Goal: Find specific page/section: Find specific page/section

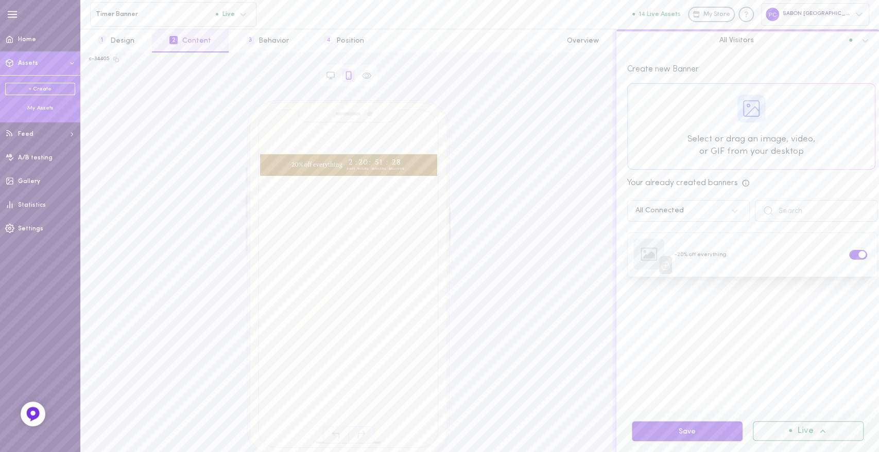
click at [44, 110] on div "My Assets" at bounding box center [40, 108] width 70 height 8
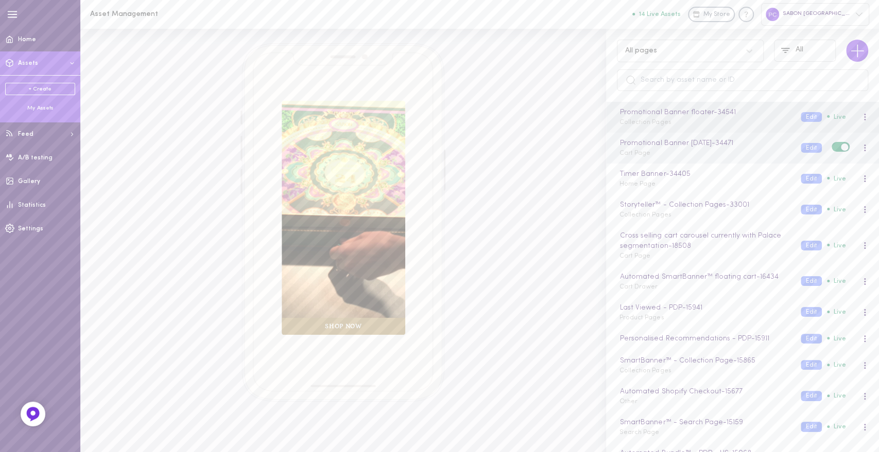
click at [682, 158] on div "Promotional Banner [DATE] - 34471 Cart Page Edit Live" at bounding box center [742, 148] width 273 height 31
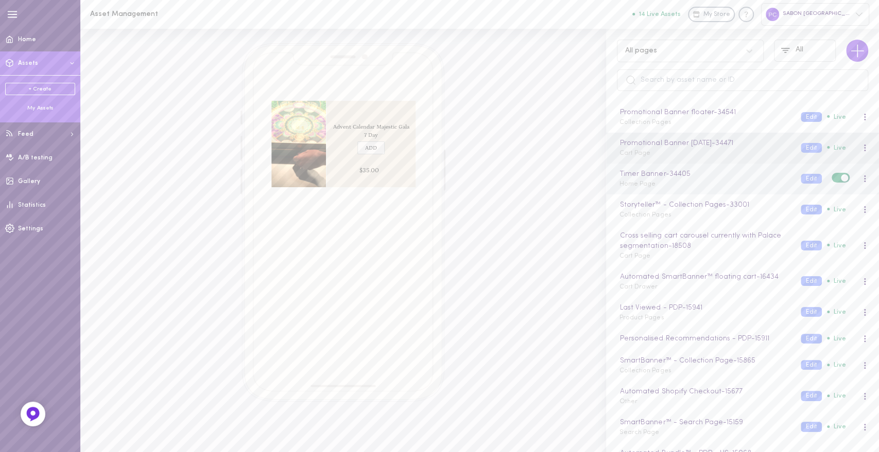
click at [651, 192] on div "Timer Banner - 34405 Home Page Edit Live" at bounding box center [742, 179] width 273 height 31
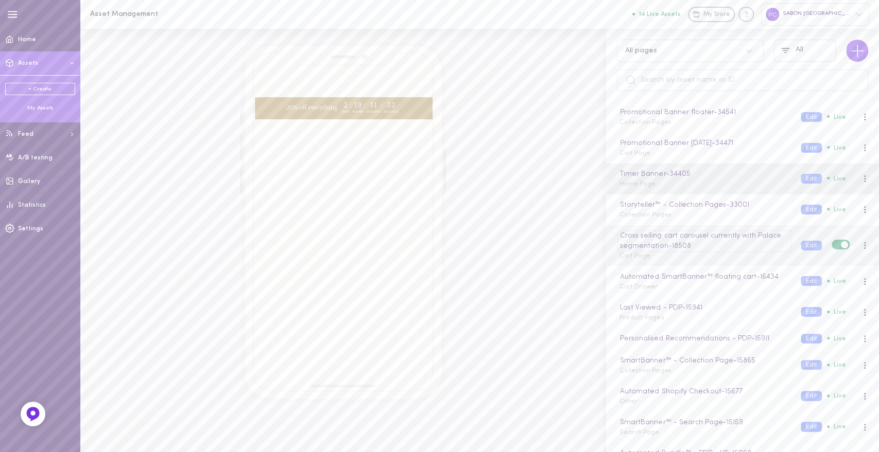
click at [645, 231] on div "Cross selling cart carousel currently with Palace segmentation - 18508" at bounding box center [704, 241] width 173 height 21
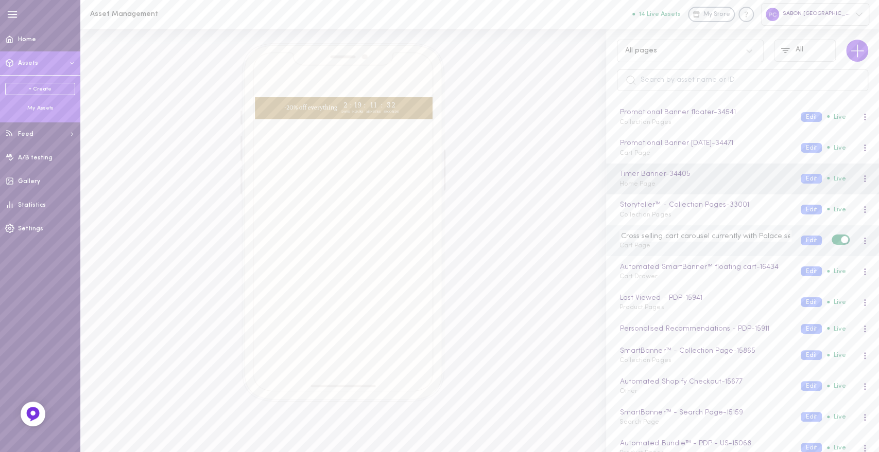
scroll to position [0, 41]
click at [640, 247] on span "Cart Page" at bounding box center [634, 246] width 31 height 6
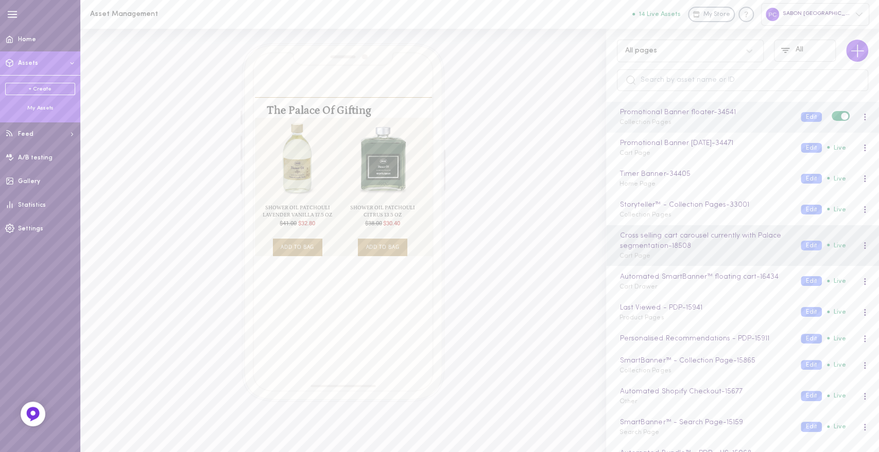
click at [649, 122] on span "Collection Pages" at bounding box center [644, 122] width 51 height 6
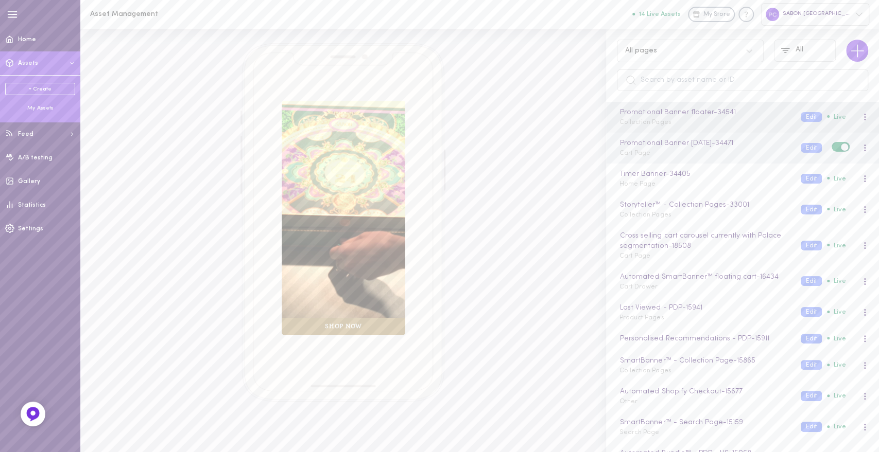
click at [655, 163] on div "Promotional Banner [DATE] - 34471 Cart Page Edit Live" at bounding box center [742, 148] width 273 height 31
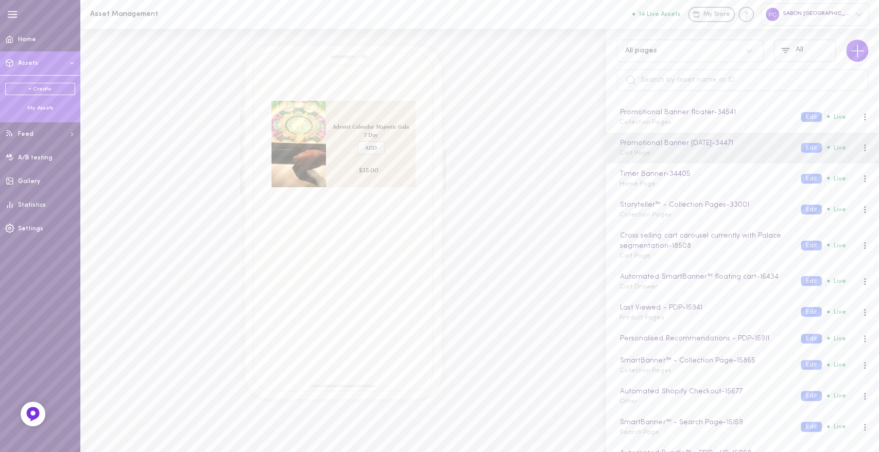
click at [39, 109] on div "My Assets" at bounding box center [40, 108] width 70 height 8
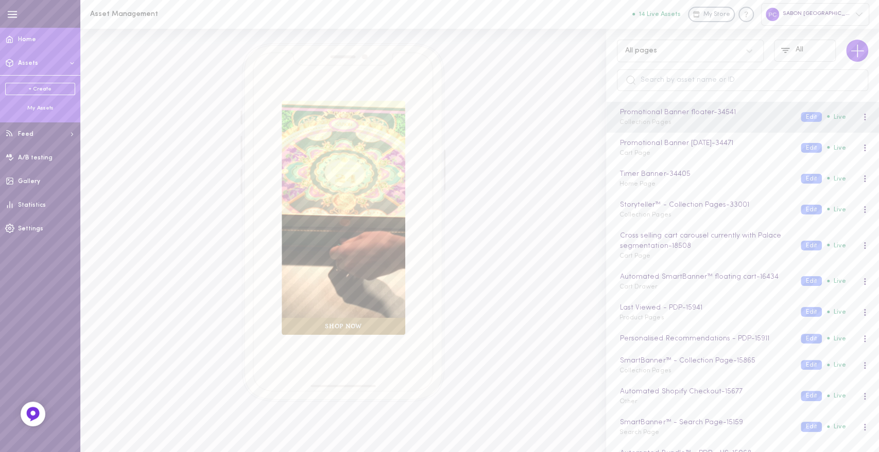
click at [63, 43] on link "Home" at bounding box center [40, 40] width 80 height 24
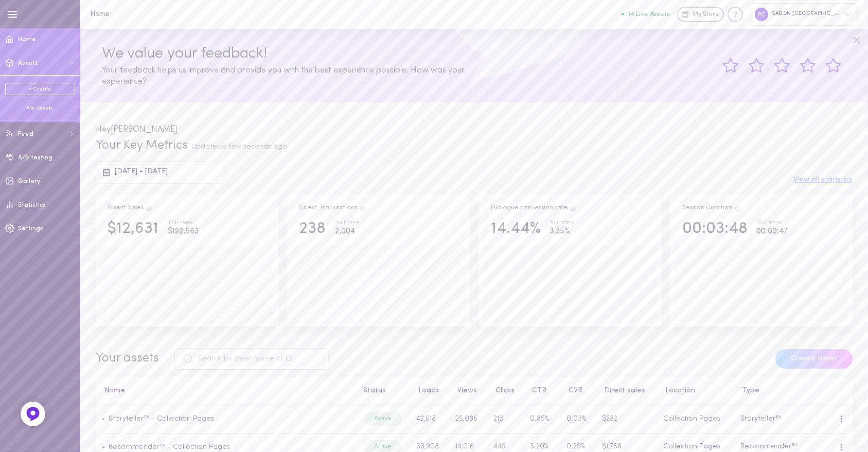
click at [65, 112] on div "My Assets" at bounding box center [40, 108] width 70 height 8
